Goal: Find contact information: Find contact information

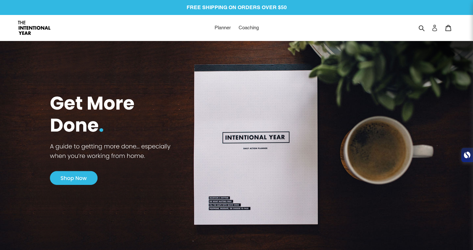
click at [430, 27] on link "Log in" at bounding box center [435, 28] width 14 height 14
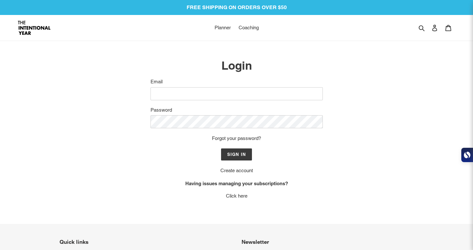
click at [38, 26] on img at bounding box center [34, 28] width 33 height 14
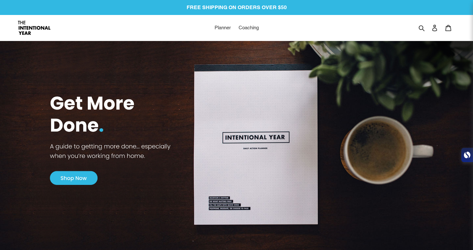
click at [417, 32] on div "Search Log in Cart 0 items" at bounding box center [400, 28] width 109 height 14
click at [418, 29] on button "Search" at bounding box center [421, 28] width 11 height 8
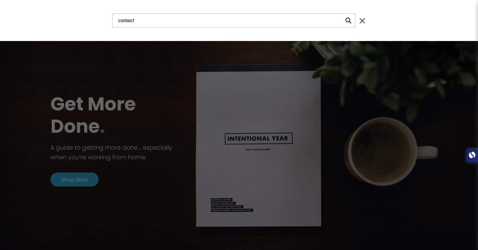
type input "contact"
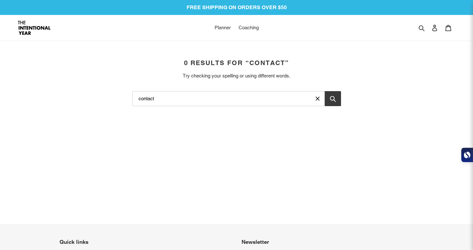
click at [21, 27] on img at bounding box center [34, 28] width 33 height 14
